Goal: Browse casually

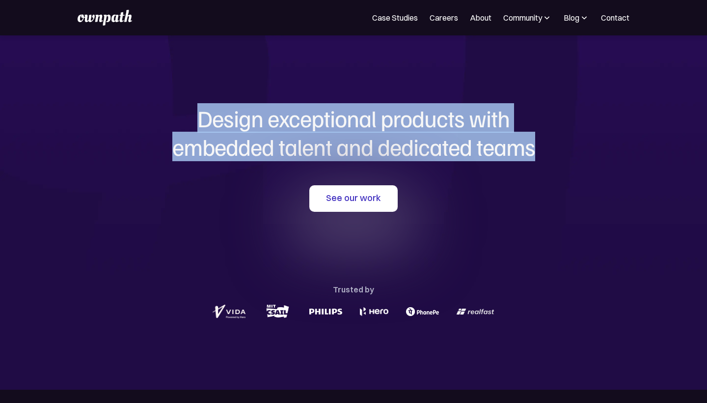
drag, startPoint x: 202, startPoint y: 114, endPoint x: 561, endPoint y: 174, distance: 364.4
click at [561, 174] on div "Design exceptional products with embedded talent and dedicated teams with us Se…" at bounding box center [353, 212] width 471 height 354
drag, startPoint x: 199, startPoint y: 118, endPoint x: 561, endPoint y: 149, distance: 363.7
click at [562, 150] on h1 "Design exceptional products with embedded talent and dedicated teams" at bounding box center [353, 132] width 471 height 56
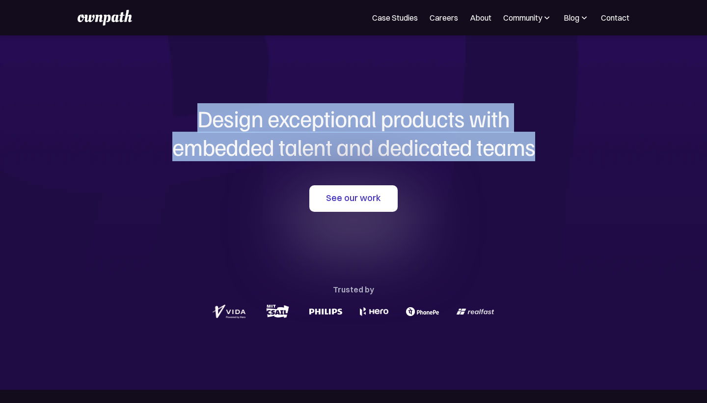
copy h1 "Design exceptional products with embedded talent and dedicated teams"
drag, startPoint x: 198, startPoint y: 117, endPoint x: 550, endPoint y: 152, distance: 353.8
click at [550, 152] on h1 "Design exceptional products with embedded talent and dedicated teams" at bounding box center [353, 132] width 471 height 56
copy h1 "Design exceptional products with embedded talent and dedicated teams"
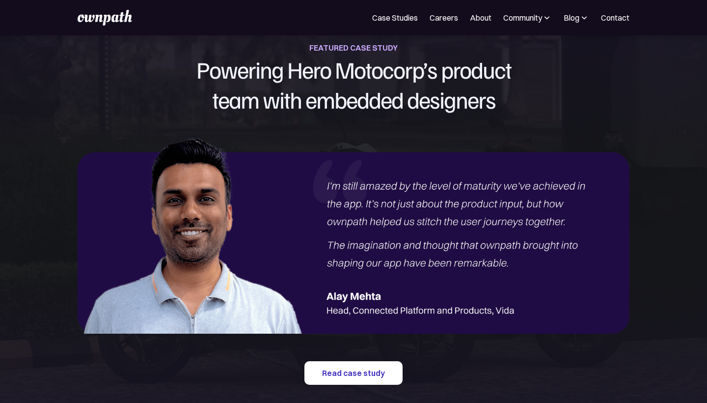
scroll to position [1090, 0]
